Goal: Task Accomplishment & Management: Use online tool/utility

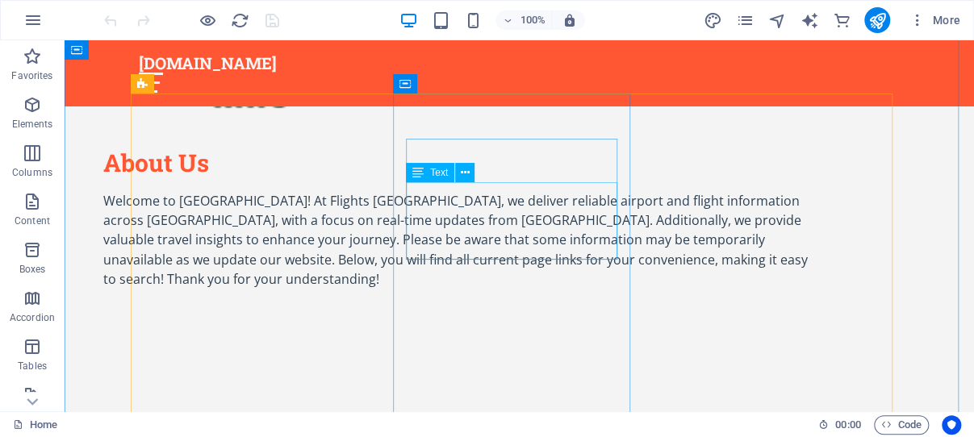
scroll to position [1197, 0]
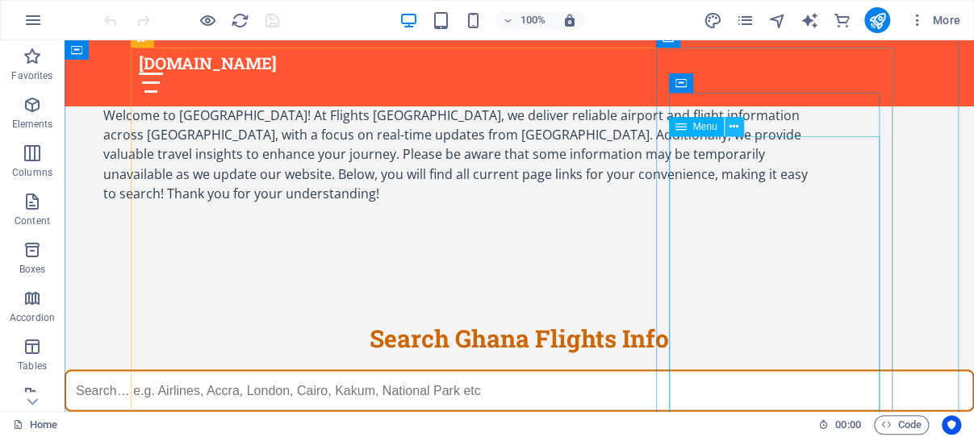
click at [733, 127] on icon at bounding box center [733, 127] width 9 height 17
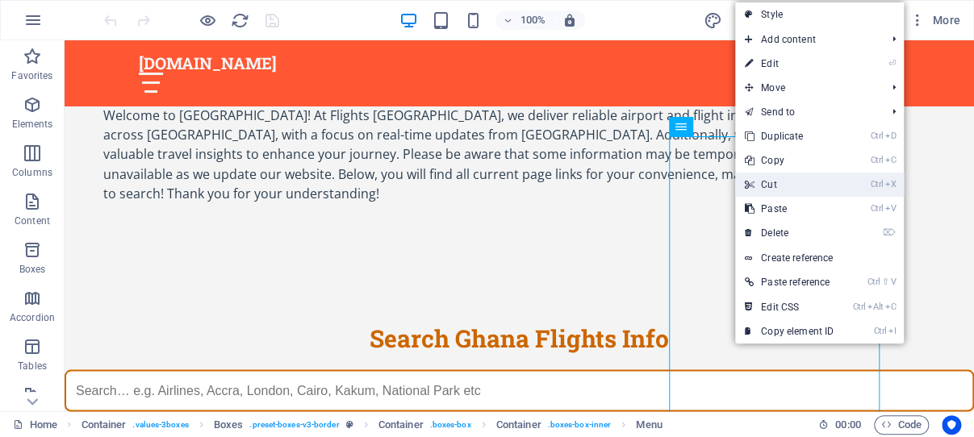
drag, startPoint x: 769, startPoint y: 182, endPoint x: 703, endPoint y: 140, distance: 78.3
click at [769, 182] on link "Ctrl X Cut" at bounding box center [789, 185] width 108 height 24
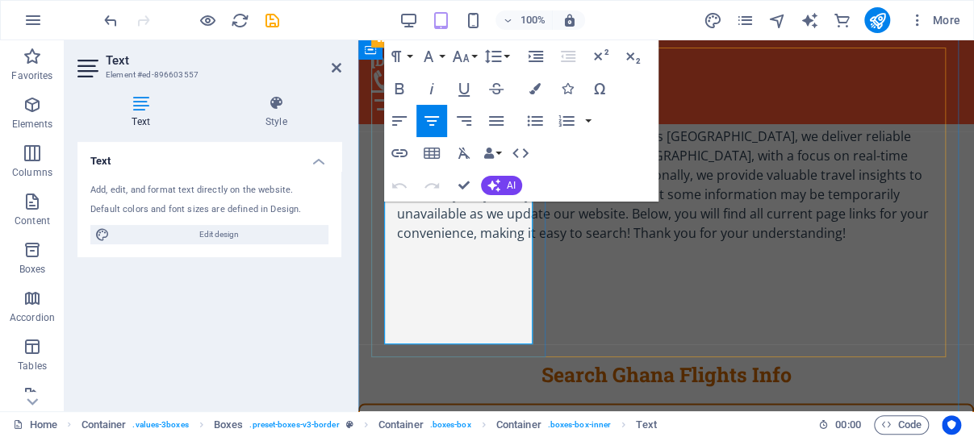
drag, startPoint x: 499, startPoint y: 336, endPoint x: 388, endPoint y: 241, distance: 146.5
copy div "Explore essential travel tips and background information for your journeys acro…"
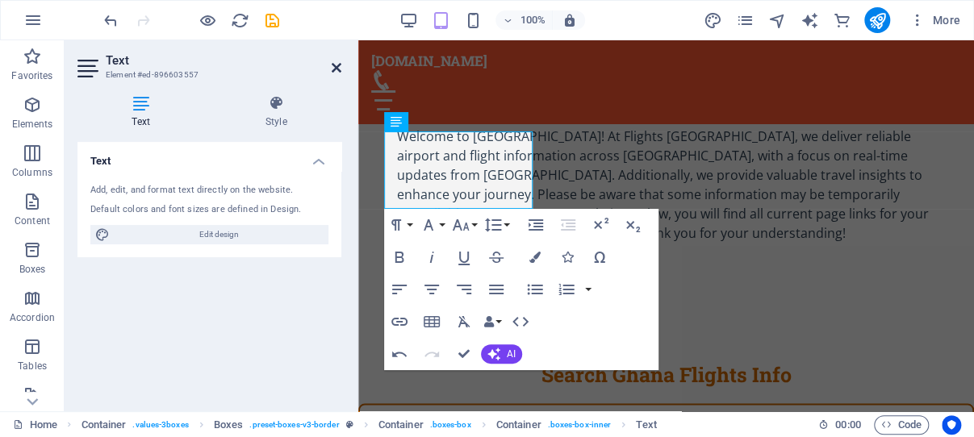
drag, startPoint x: 332, startPoint y: 63, endPoint x: 262, endPoint y: 33, distance: 76.3
click at [332, 63] on icon at bounding box center [337, 67] width 10 height 13
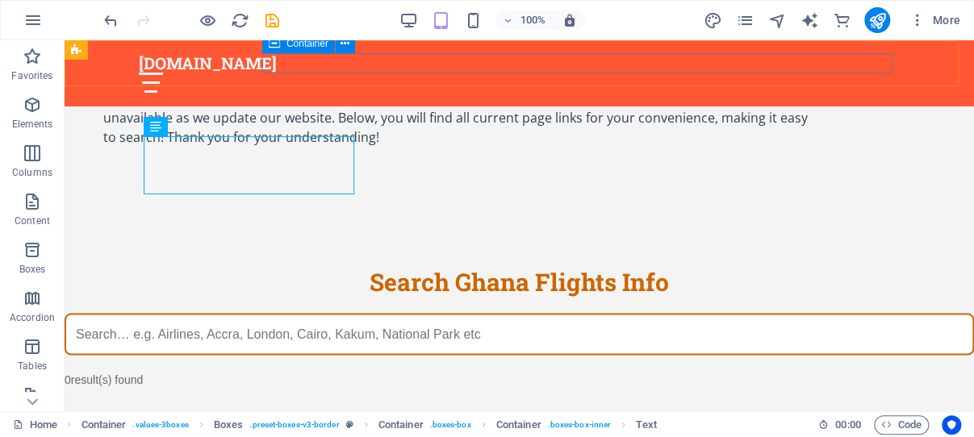
scroll to position [1197, 0]
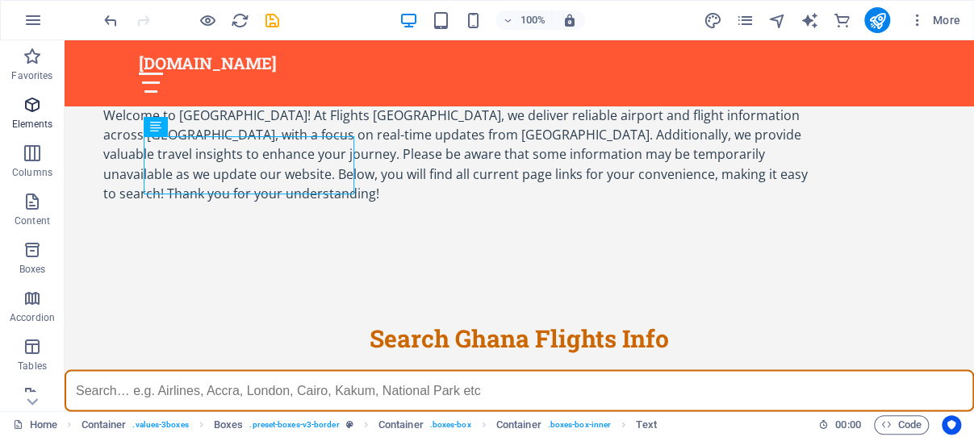
drag, startPoint x: 38, startPoint y: 106, endPoint x: 306, endPoint y: 157, distance: 272.6
click at [38, 106] on icon "button" at bounding box center [32, 104] width 19 height 19
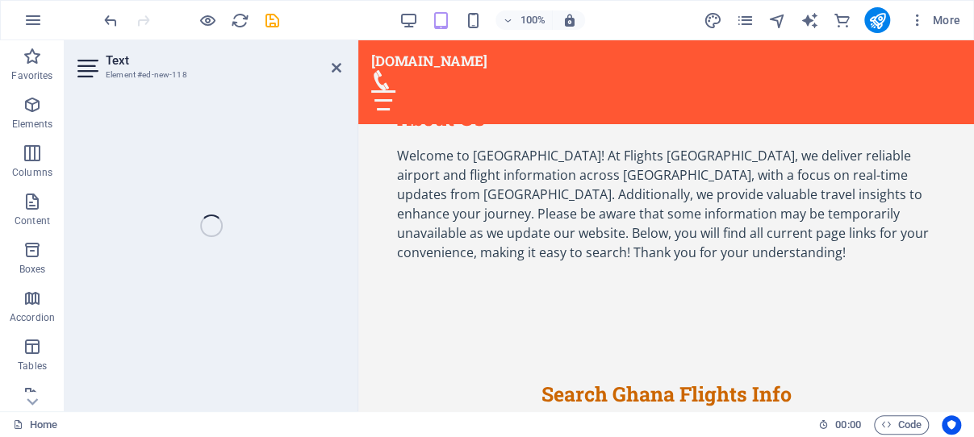
scroll to position [1254, 0]
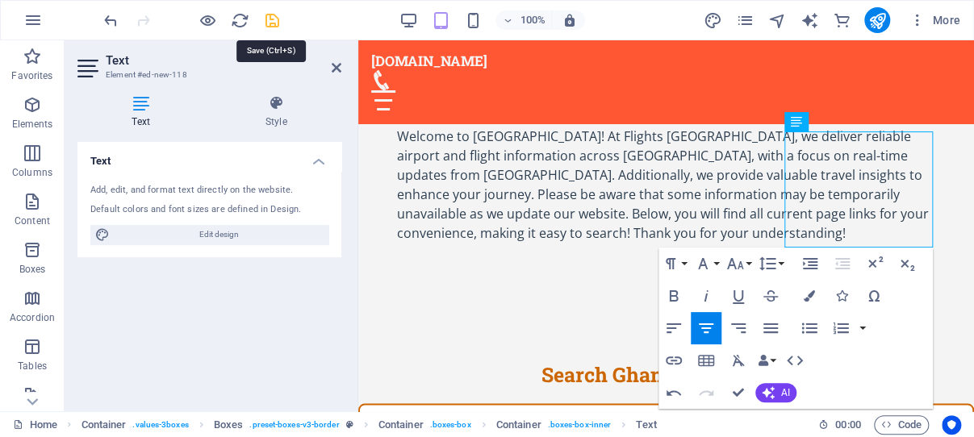
click at [274, 22] on icon "save" at bounding box center [272, 20] width 19 height 19
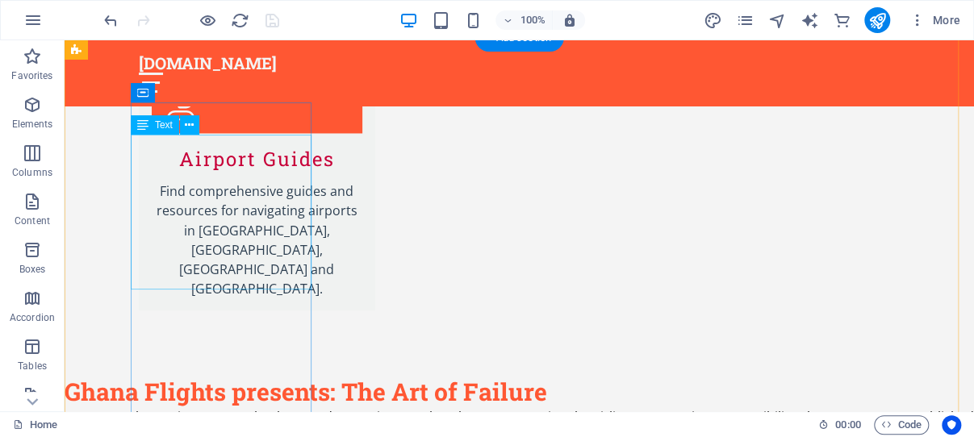
scroll to position [3705, 0]
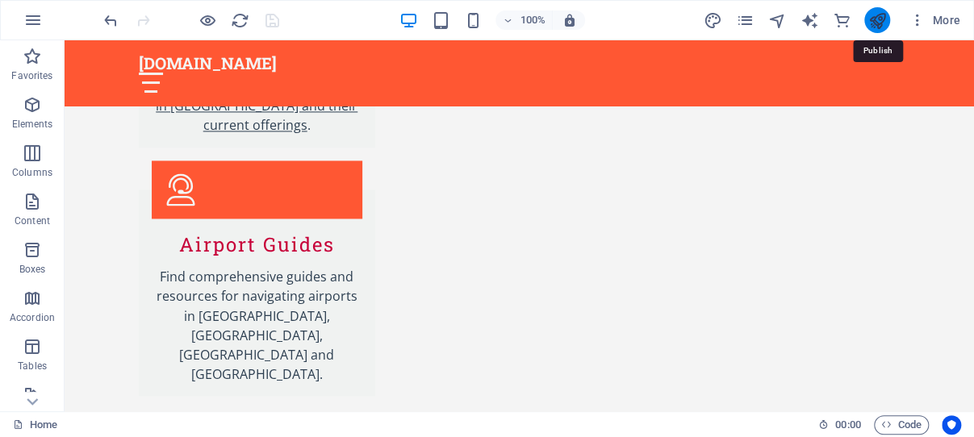
click at [874, 17] on icon "publish" at bounding box center [876, 20] width 19 height 19
